Goal: Transaction & Acquisition: Purchase product/service

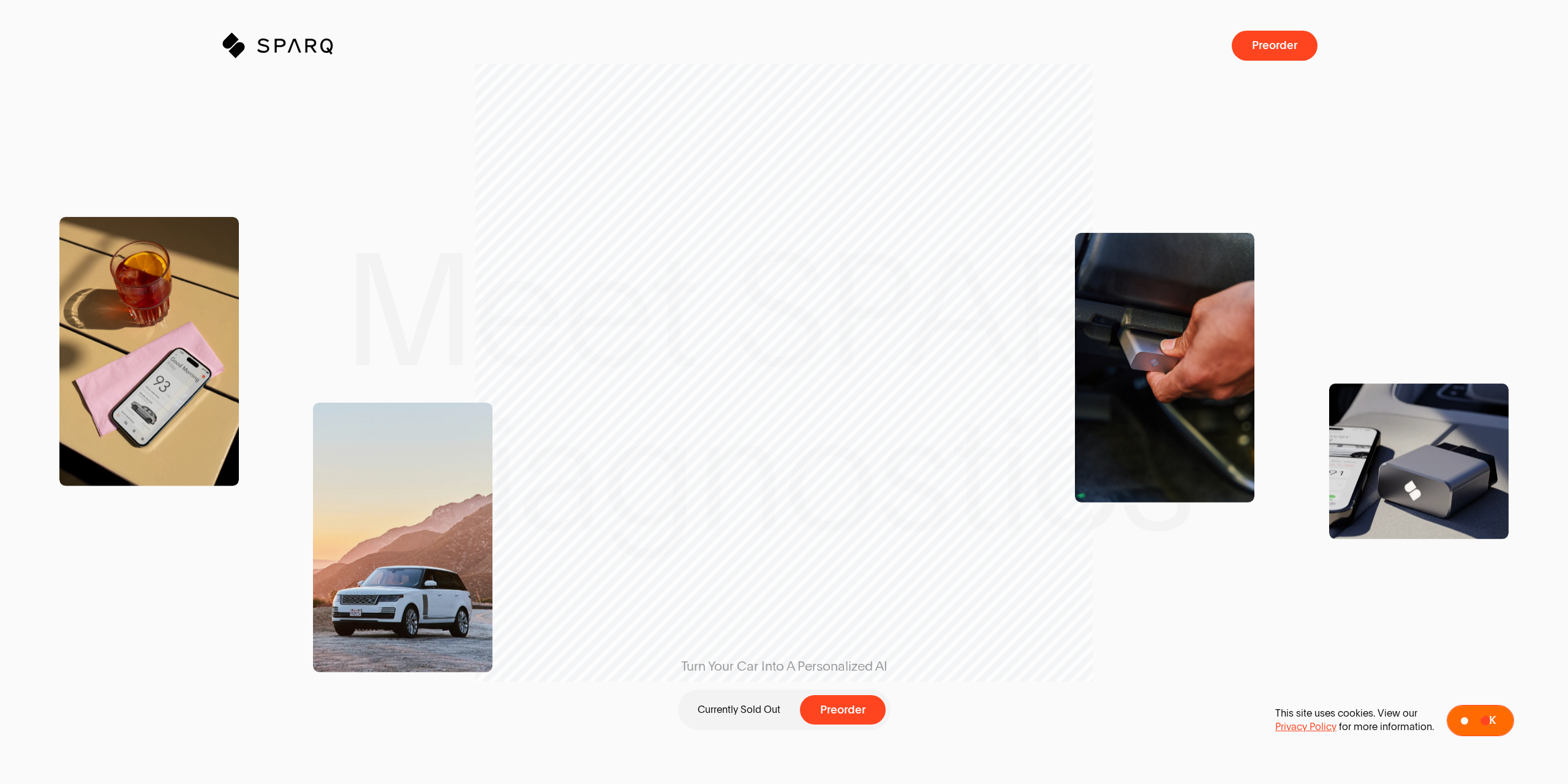
click at [1485, 720] on span "Ok" at bounding box center [1488, 721] width 16 height 12
drag, startPoint x: 741, startPoint y: 330, endPoint x: 1016, endPoint y: 344, distance: 275.4
click at [1009, 344] on div "Turn Your Car Into A Personalized AI Currently Sold Out Preorder" at bounding box center [784, 392] width 1117 height 481
drag, startPoint x: 628, startPoint y: 390, endPoint x: 553, endPoint y: 391, distance: 75.0
click at [595, 392] on div "Turn Your Car Into A Personalized AI Currently Sold Out Preorder" at bounding box center [784, 392] width 1117 height 481
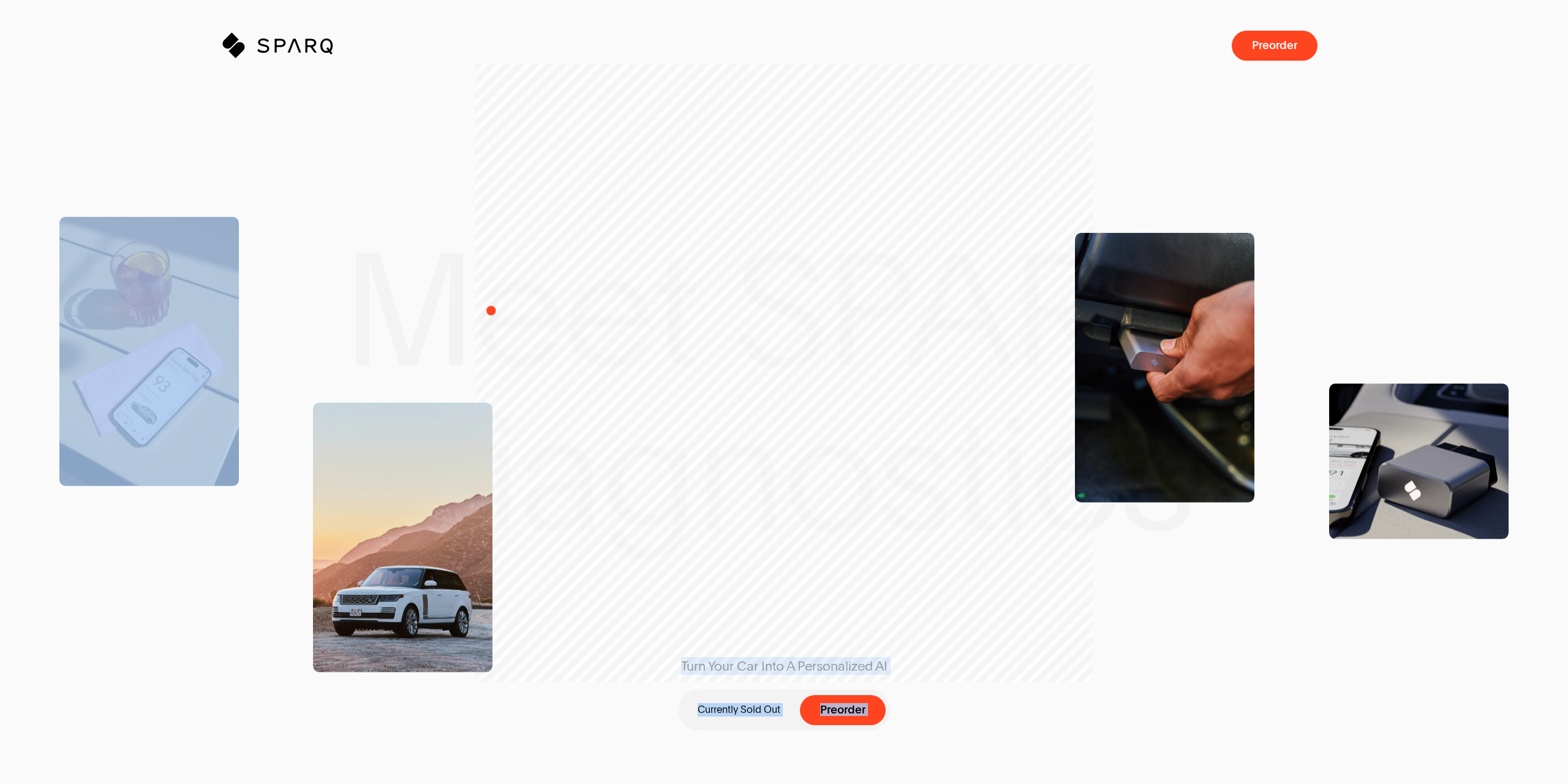
drag, startPoint x: 485, startPoint y: 307, endPoint x: 852, endPoint y: 314, distance: 367.1
click at [852, 313] on div "Meet SPARQ Diagnostics Turn Your Car Into A Personalized AI Currently Sold Out …" at bounding box center [784, 663] width 1568 height 1327
click at [370, 307] on span at bounding box center [402, 289] width 180 height 227
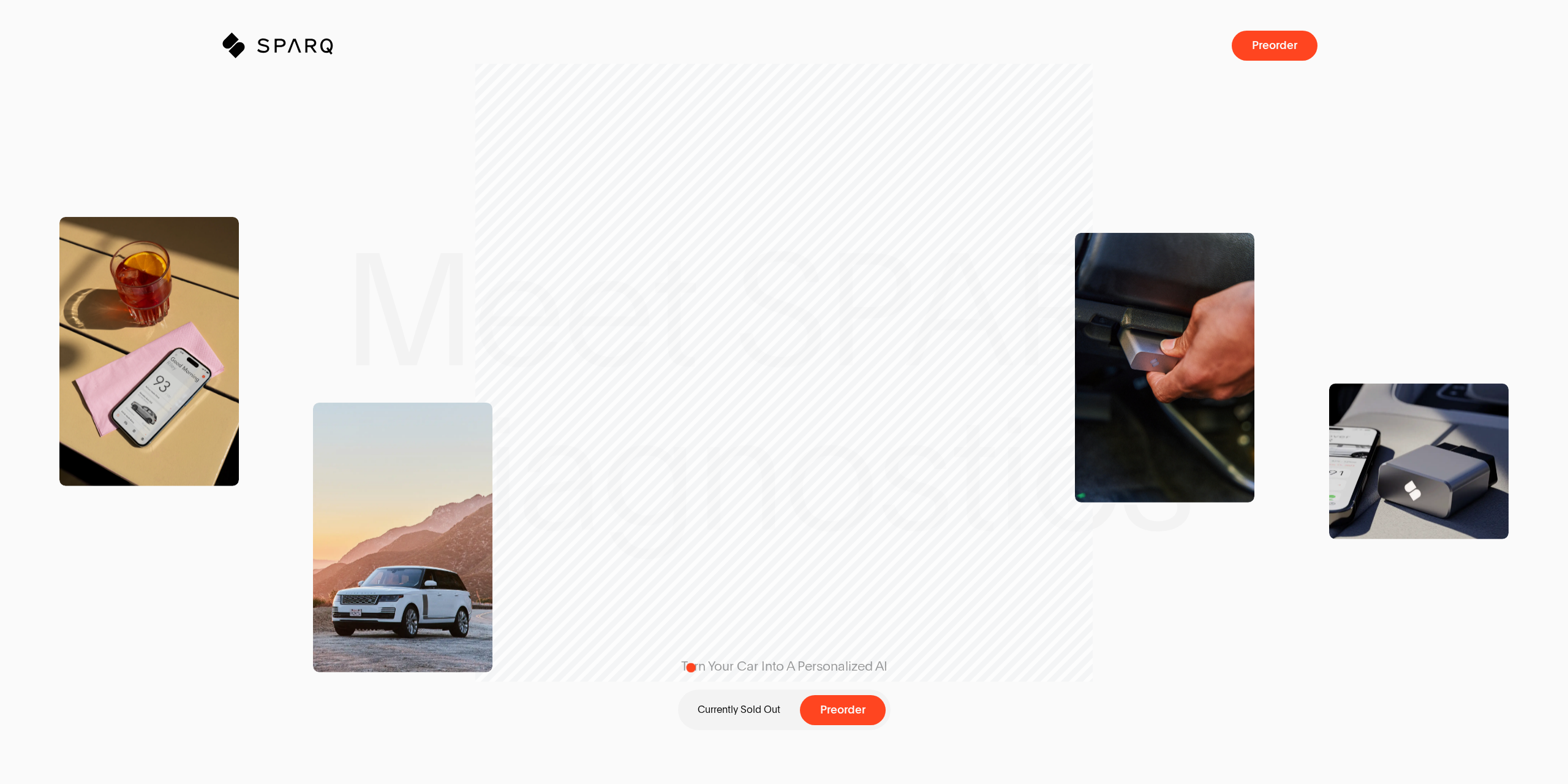
click at [808, 680] on span at bounding box center [784, 682] width 1509 height 15
drag, startPoint x: 797, startPoint y: 659, endPoint x: 586, endPoint y: 658, distance: 211.0
click at [586, 658] on div "Turn Your Car Into A Personalized AI Currently Sold Out Preorder" at bounding box center [784, 720] width 1568 height 127
click at [592, 657] on div "Turn Your Car Into A Personalized AI Currently Sold Out Preorder" at bounding box center [784, 392] width 1568 height 784
click at [757, 676] on span at bounding box center [784, 682] width 1509 height 15
